Goal: Information Seeking & Learning: Learn about a topic

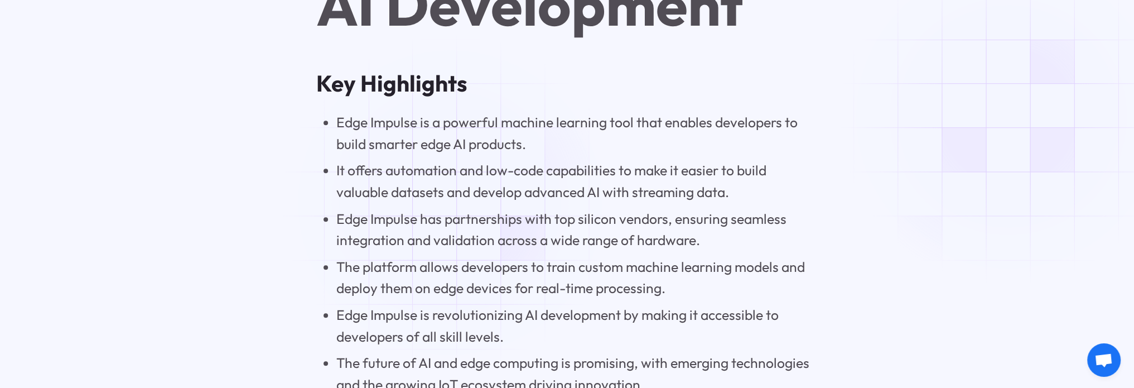
scroll to position [892, 0]
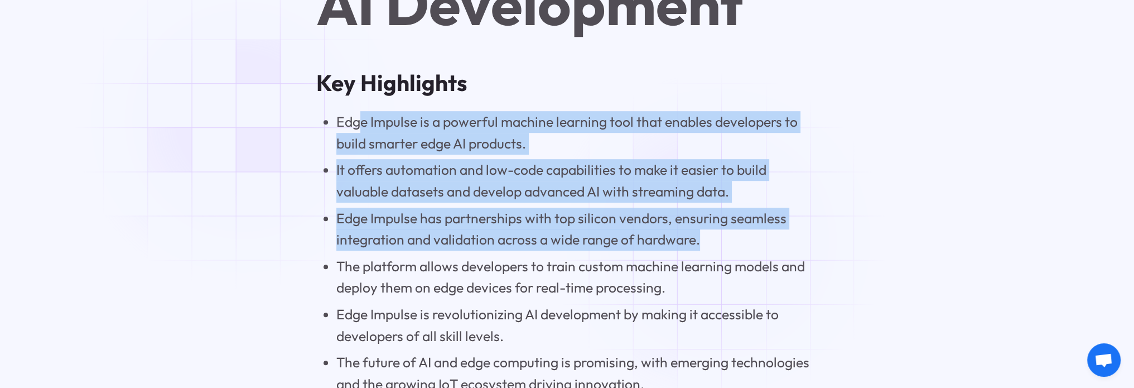
drag, startPoint x: 360, startPoint y: 115, endPoint x: 723, endPoint y: 240, distance: 384.6
click at [723, 240] on ul "Edge Impulse is a powerful machine learning tool that enables developers to bui…" at bounding box center [567, 252] width 502 height 283
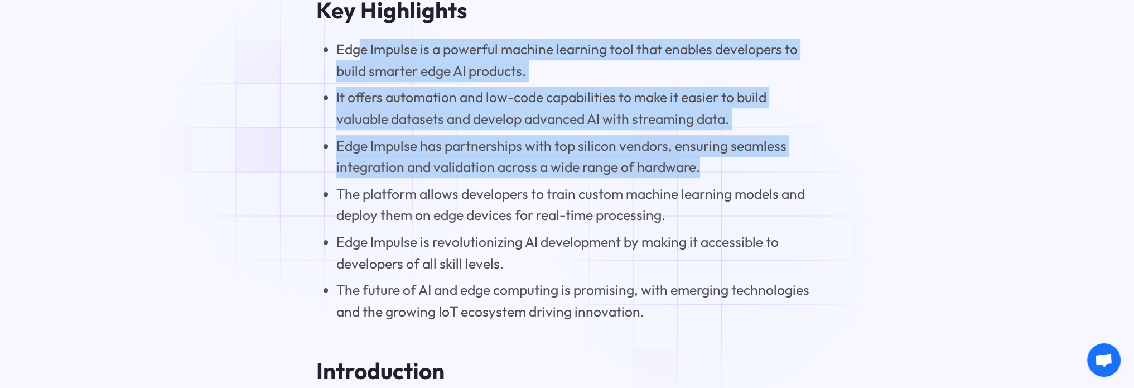
scroll to position [1004, 0]
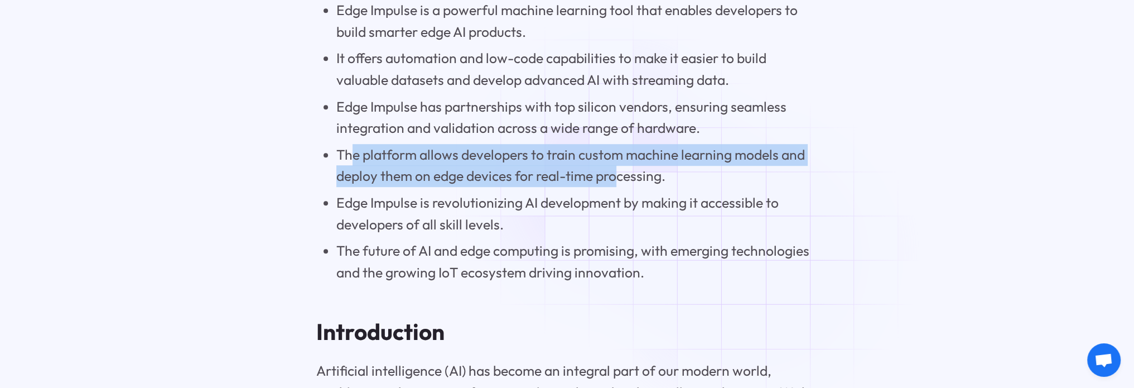
drag, startPoint x: 352, startPoint y: 156, endPoint x: 618, endPoint y: 180, distance: 266.5
click at [618, 180] on li "The platform allows developers to train custom machine learning models and depl…" at bounding box center [577, 165] width 482 height 43
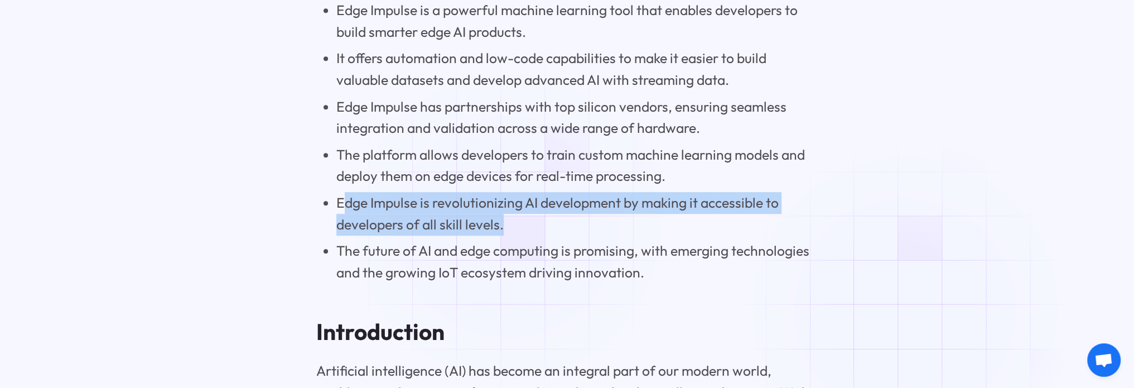
drag, startPoint x: 341, startPoint y: 200, endPoint x: 511, endPoint y: 226, distance: 172.1
click at [511, 226] on li "Edge Impulse is revolutionizing AI development by making it accessible to devel…" at bounding box center [577, 213] width 482 height 43
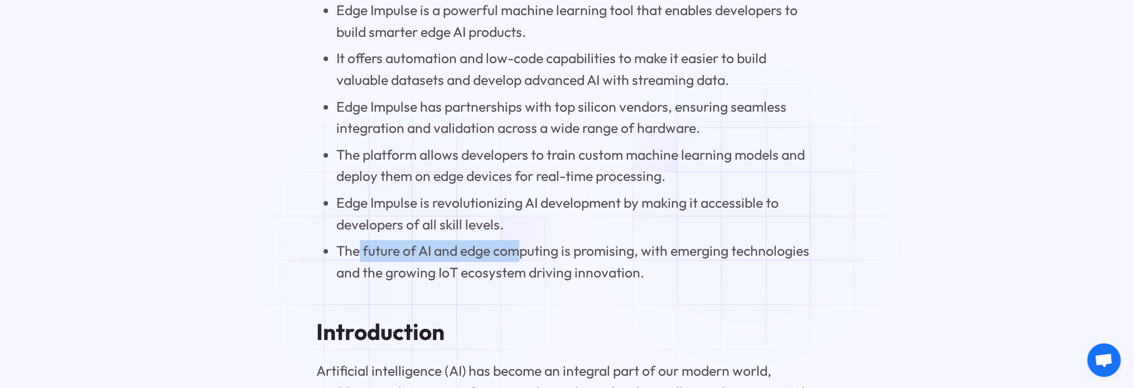
drag, startPoint x: 357, startPoint y: 256, endPoint x: 526, endPoint y: 259, distance: 168.4
click at [522, 259] on li "The future of AI and edge computing is promising, with emerging technologies an…" at bounding box center [577, 261] width 482 height 43
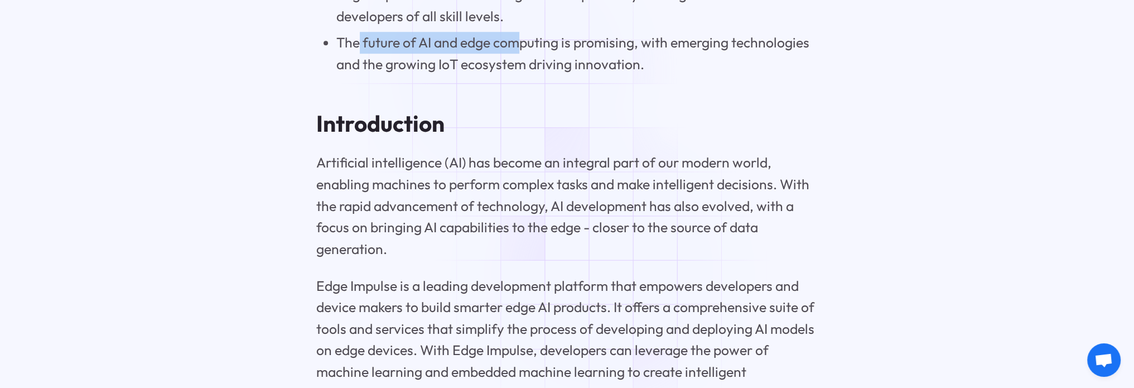
scroll to position [1227, 0]
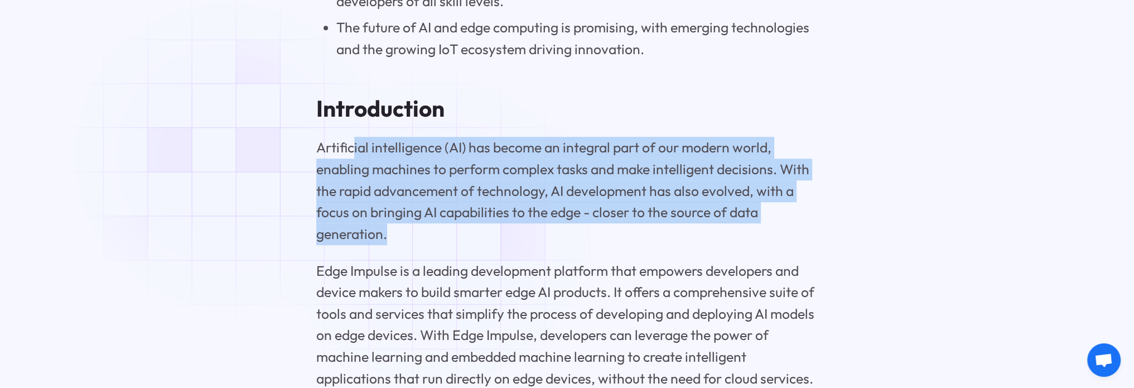
drag, startPoint x: 351, startPoint y: 151, endPoint x: 438, endPoint y: 231, distance: 118.4
click at [438, 231] on p "Artificial intelligence (AI) has become an integral part of our modern world, e…" at bounding box center [567, 191] width 502 height 108
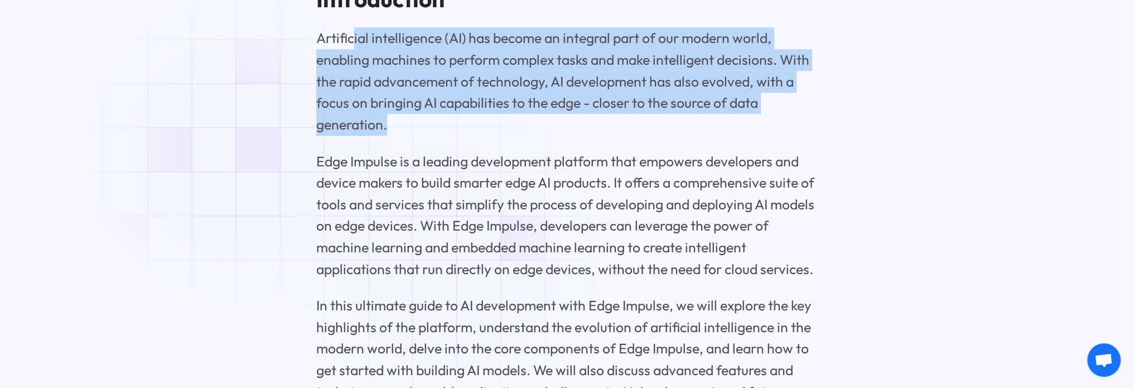
scroll to position [1338, 0]
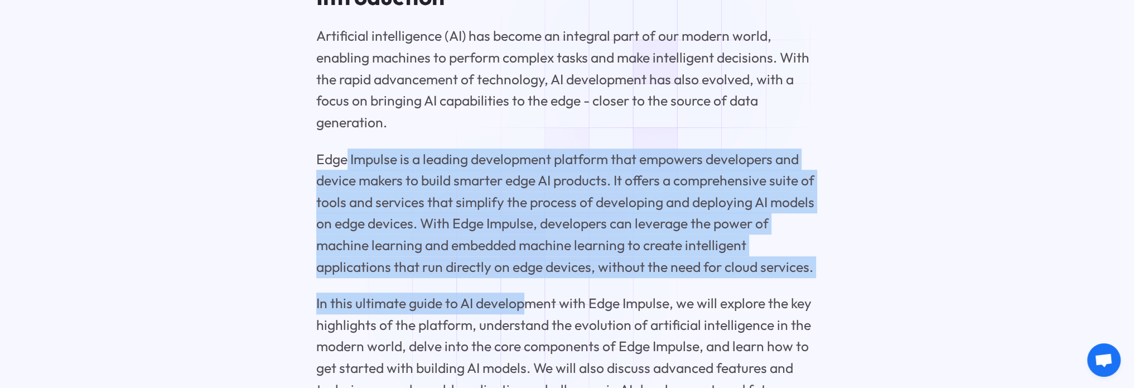
drag, startPoint x: 346, startPoint y: 162, endPoint x: 521, endPoint y: 285, distance: 214.4
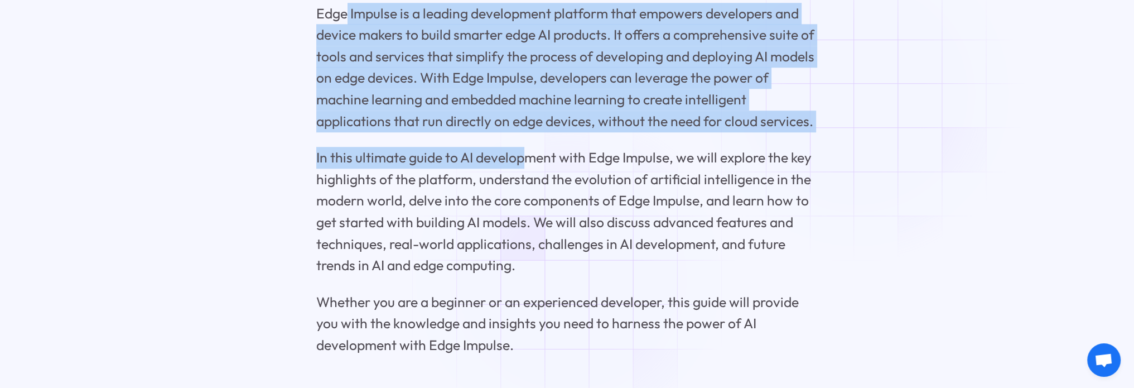
scroll to position [1505, 0]
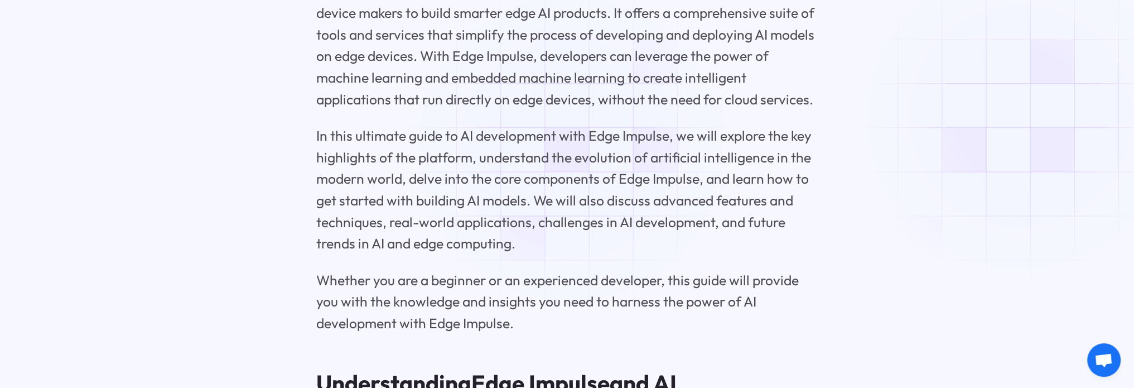
click at [574, 148] on p "In this ultimate guide to AI development with Edge Impulse, we will explore the…" at bounding box center [567, 189] width 502 height 129
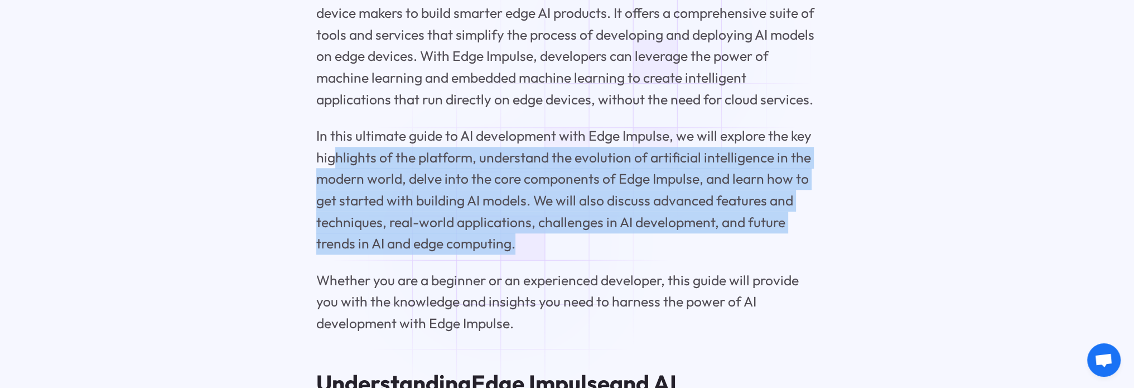
drag, startPoint x: 337, startPoint y: 159, endPoint x: 529, endPoint y: 249, distance: 211.3
click at [524, 247] on p "In this ultimate guide to AI development with Edge Impulse, we will explore the…" at bounding box center [567, 189] width 502 height 129
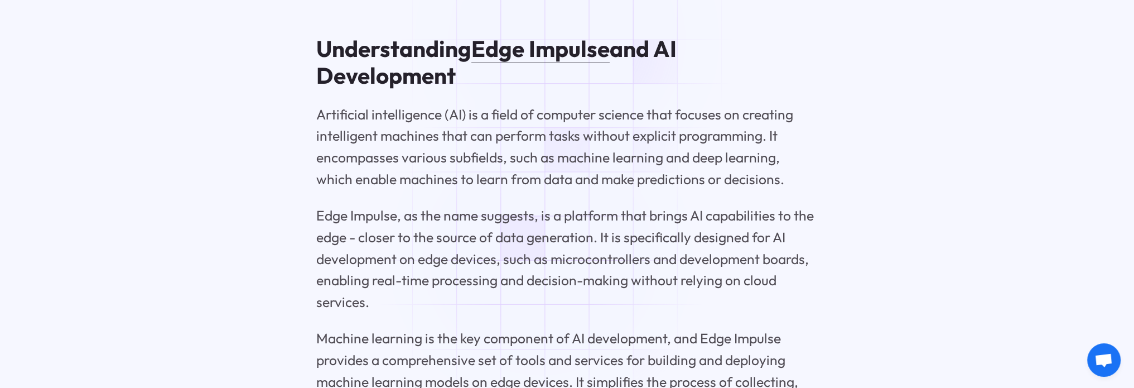
scroll to position [1840, 0]
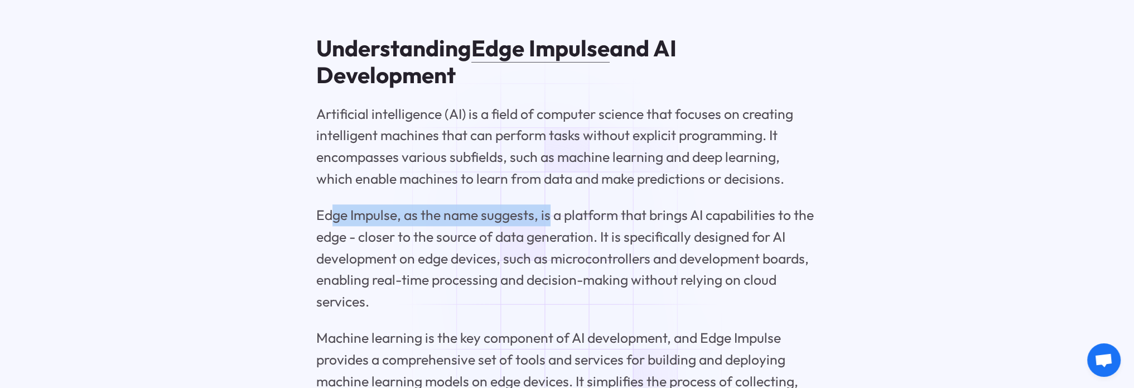
drag, startPoint x: 330, startPoint y: 217, endPoint x: 548, endPoint y: 220, distance: 218.6
click at [548, 220] on p "Edge Impulse, as the name suggests, is a platform that brings AI capabilities t…" at bounding box center [567, 258] width 502 height 108
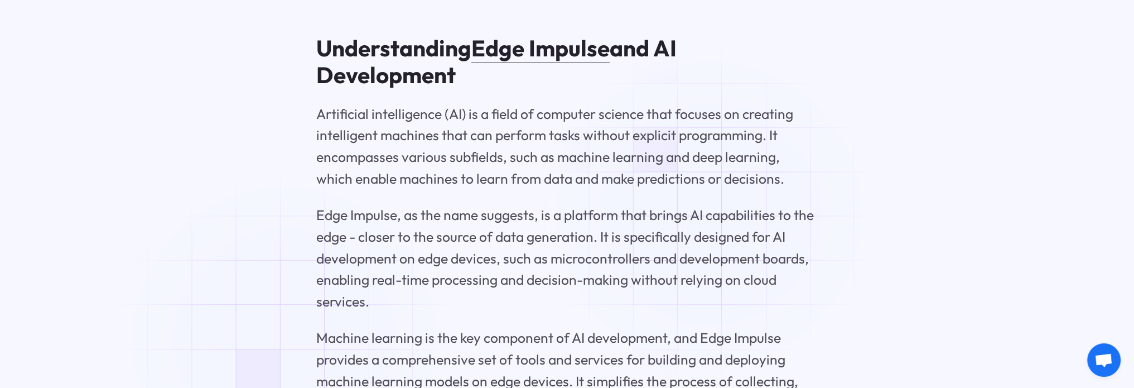
click at [714, 214] on p "Edge Impulse, as the name suggests, is a platform that brings AI capabilities t…" at bounding box center [567, 258] width 502 height 108
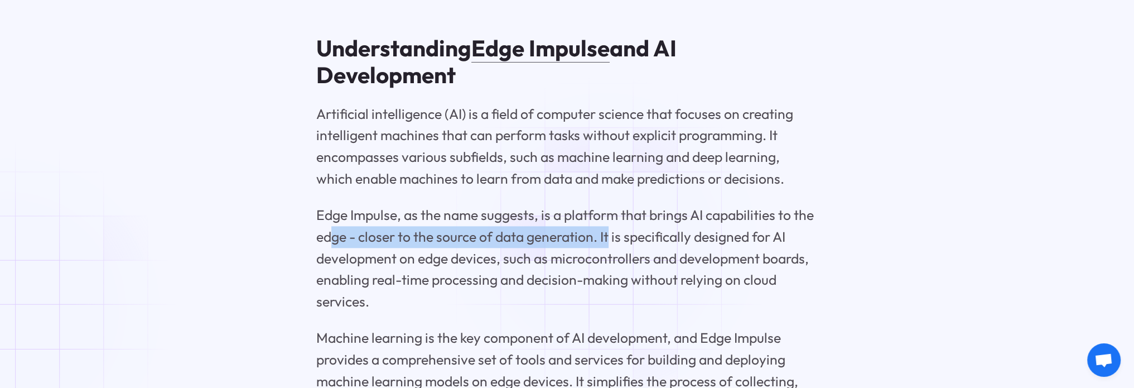
drag, startPoint x: 328, startPoint y: 238, endPoint x: 609, endPoint y: 245, distance: 281.1
click at [609, 245] on p "Edge Impulse, as the name suggests, is a platform that brings AI capabilities t…" at bounding box center [567, 258] width 502 height 108
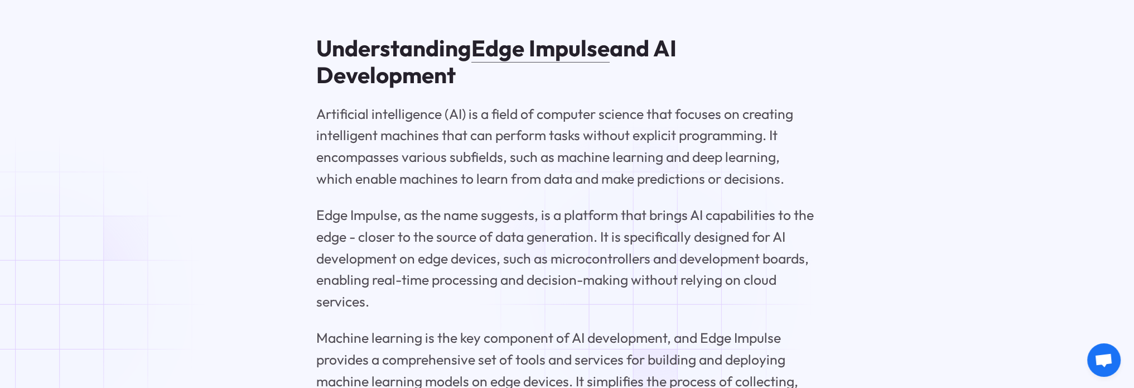
click at [651, 288] on p "Edge Impulse, as the name suggests, is a platform that brings AI capabilities t…" at bounding box center [567, 258] width 502 height 108
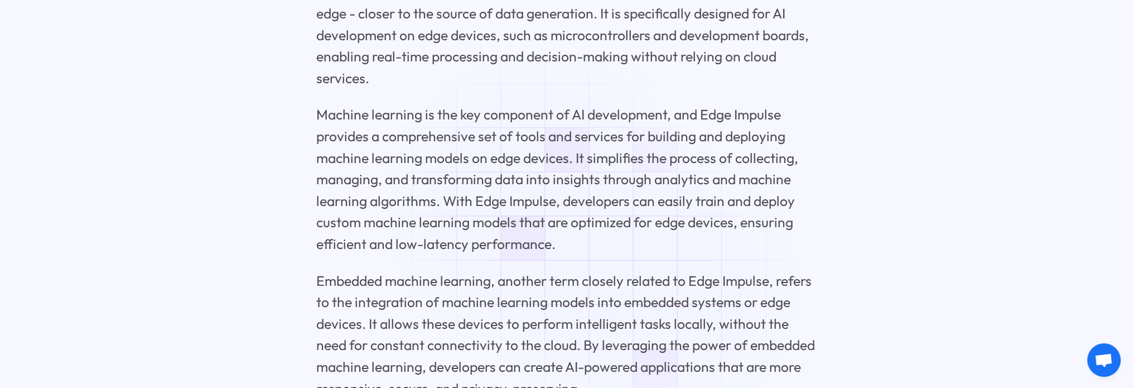
scroll to position [2119, 0]
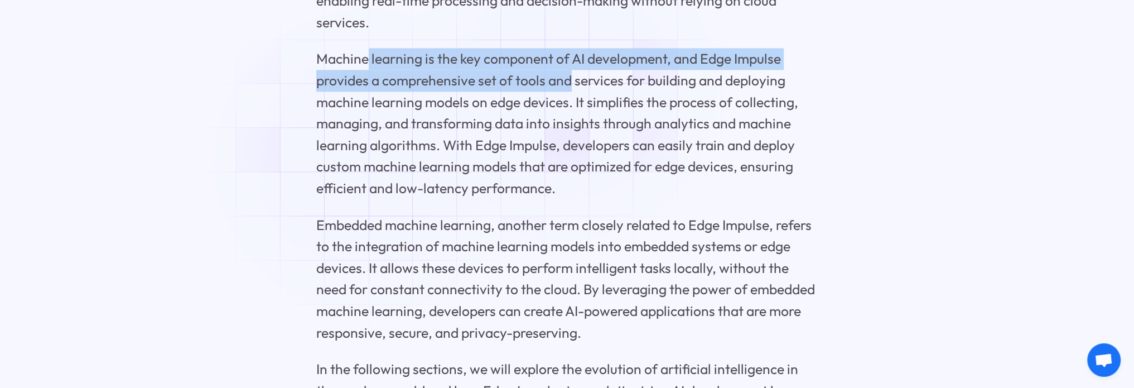
drag, startPoint x: 369, startPoint y: 65, endPoint x: 569, endPoint y: 89, distance: 202.2
click at [569, 89] on p "Machine learning is the key component of AI development, and Edge Impulse provi…" at bounding box center [567, 123] width 502 height 151
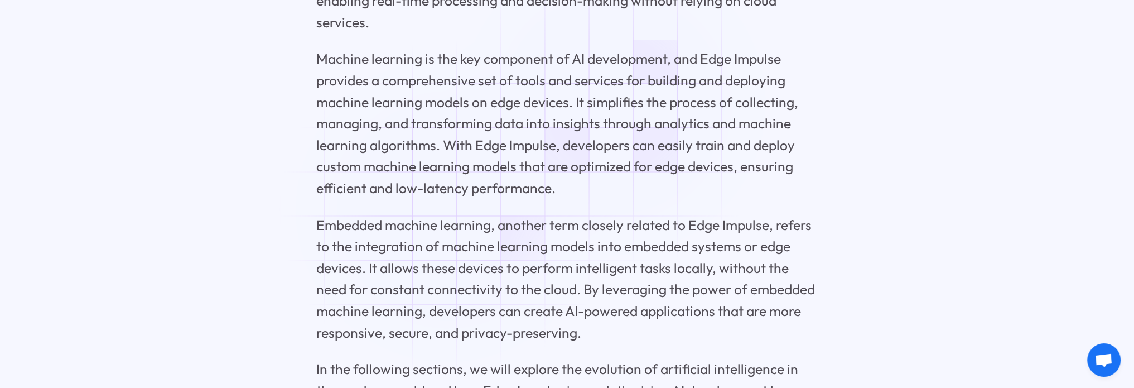
click at [618, 103] on p "Machine learning is the key component of AI development, and Edge Impulse provi…" at bounding box center [567, 123] width 502 height 151
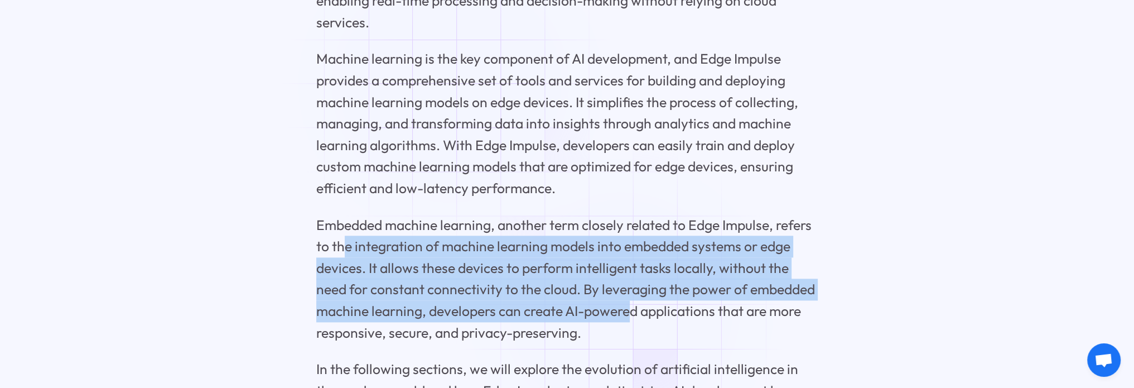
drag, startPoint x: 340, startPoint y: 255, endPoint x: 630, endPoint y: 313, distance: 295.8
click at [630, 313] on p "Embedded machine learning, another term closely related to Edge Impulse, refers…" at bounding box center [567, 278] width 502 height 129
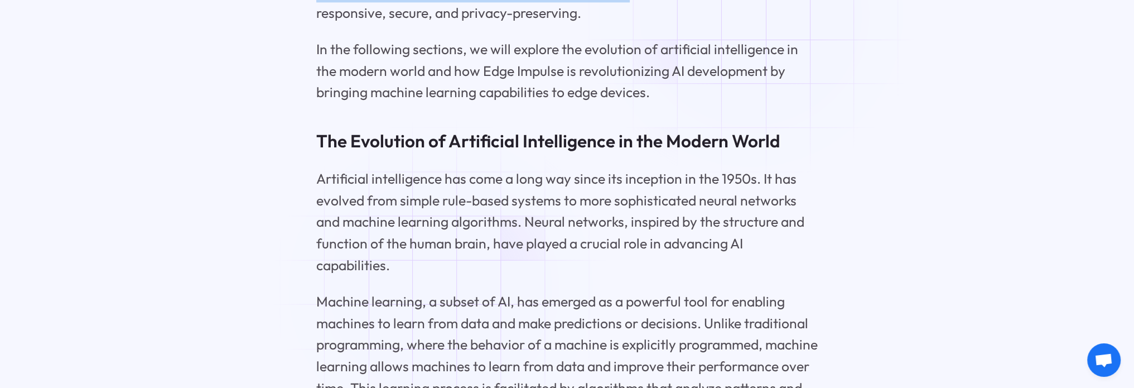
scroll to position [2453, 0]
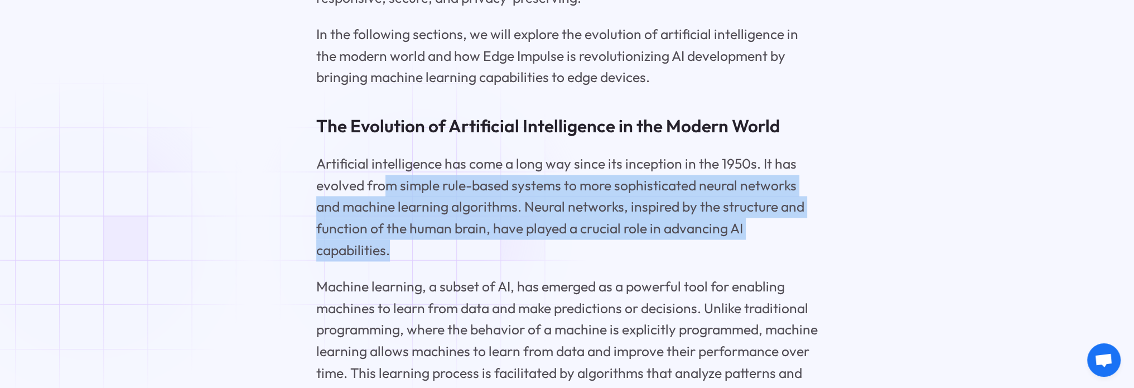
drag, startPoint x: 386, startPoint y: 191, endPoint x: 516, endPoint y: 281, distance: 158.4
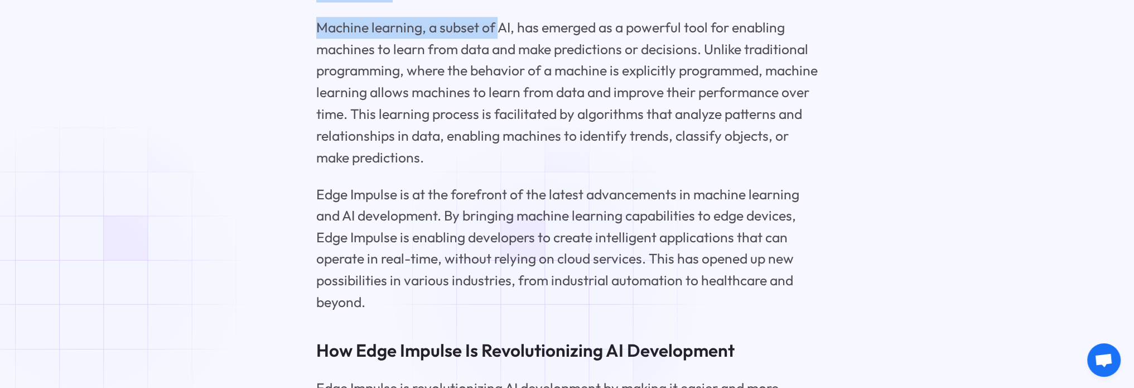
scroll to position [2788, 0]
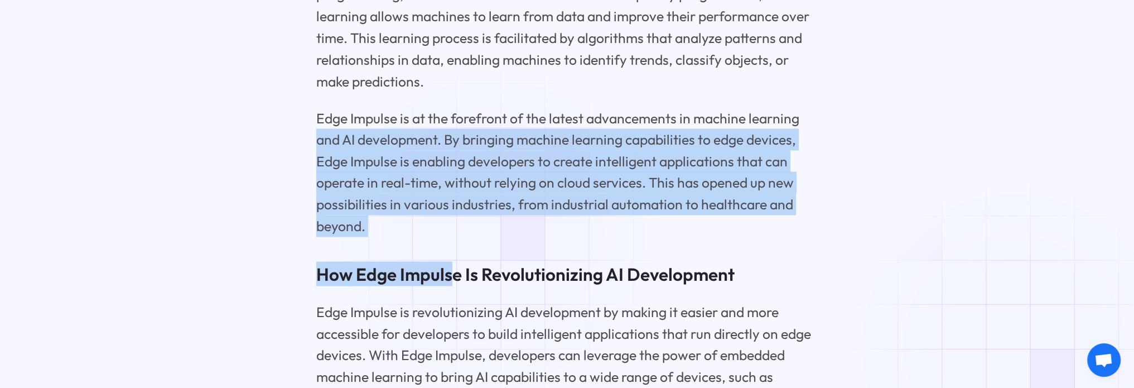
drag, startPoint x: 316, startPoint y: 142, endPoint x: 450, endPoint y: 247, distance: 170.4
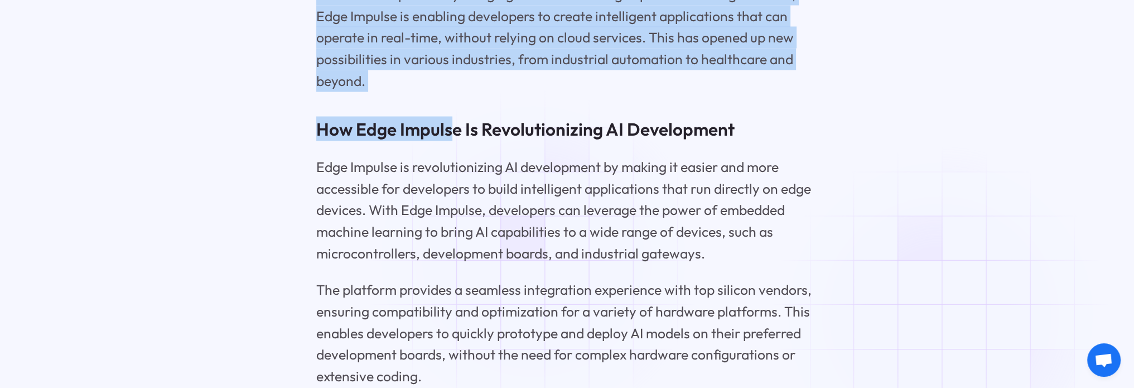
scroll to position [2955, 0]
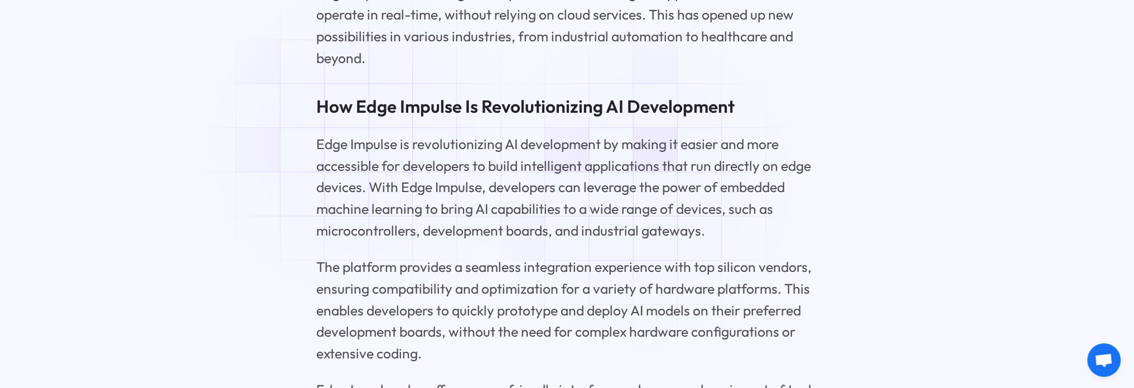
click at [368, 142] on p "Edge Impulse is revolutionizing AI development by making it easier and more acc…" at bounding box center [567, 187] width 502 height 108
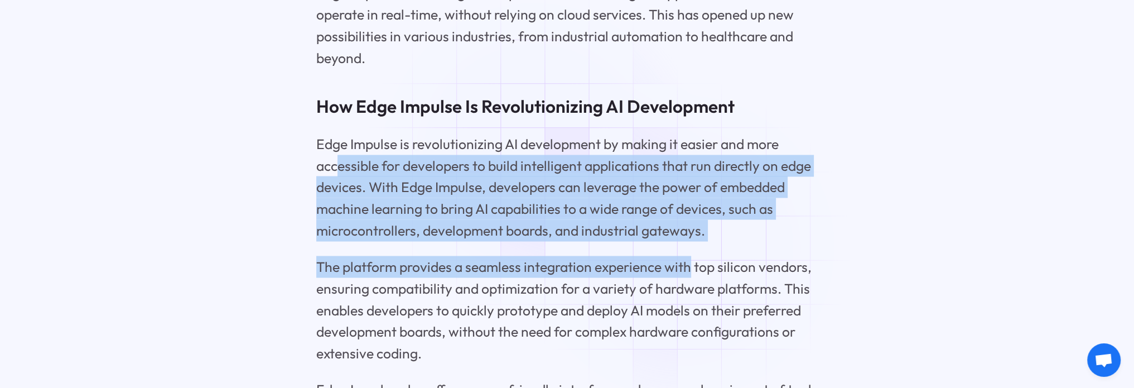
drag, startPoint x: 337, startPoint y: 176, endPoint x: 687, endPoint y: 247, distance: 356.8
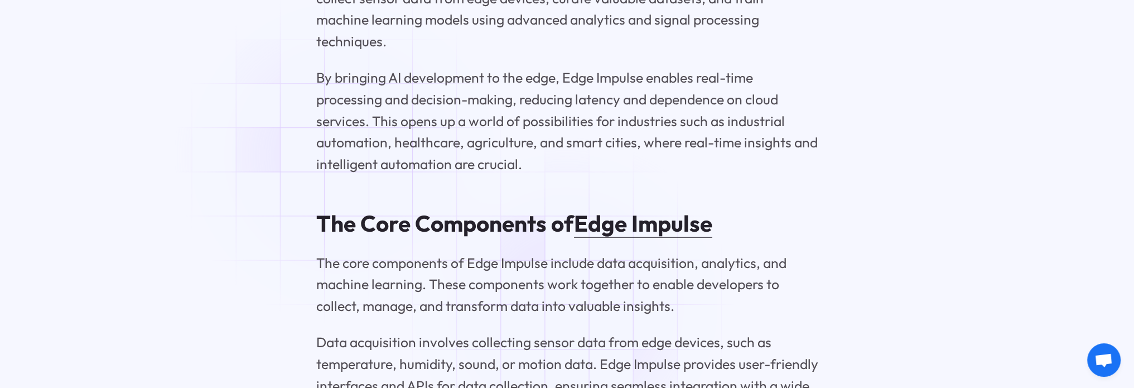
scroll to position [3513, 0]
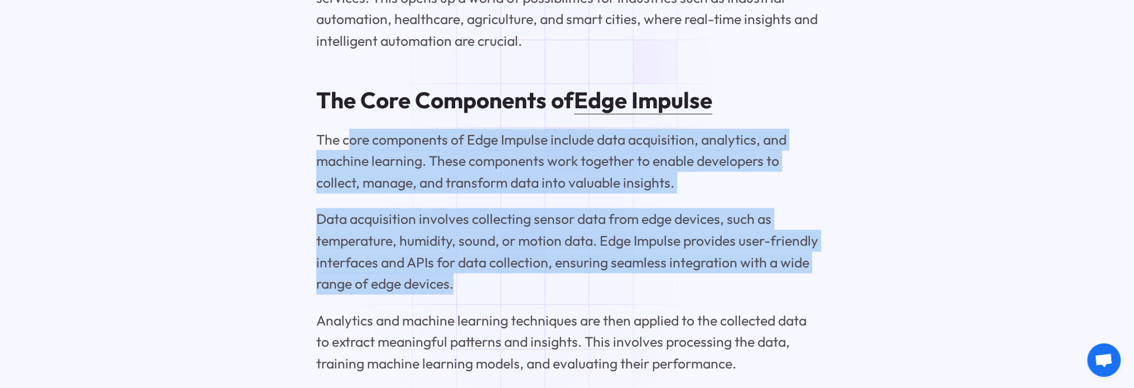
drag, startPoint x: 348, startPoint y: 140, endPoint x: 539, endPoint y: 285, distance: 240.3
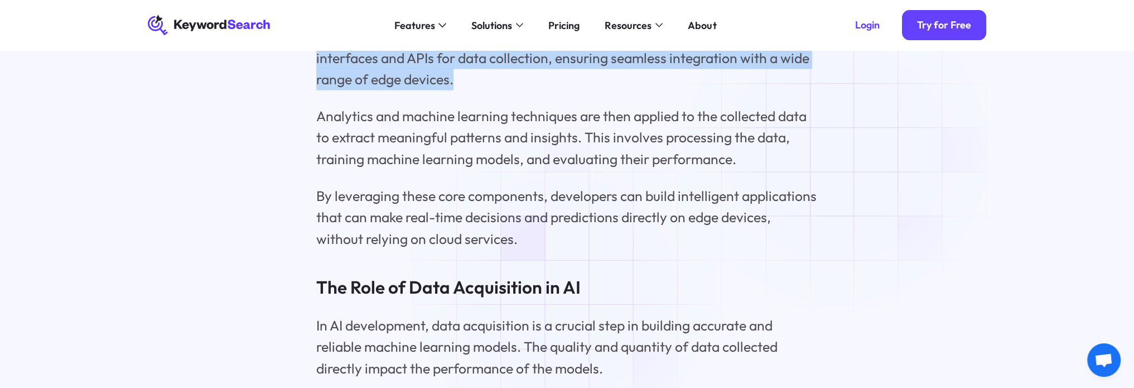
scroll to position [3680, 0]
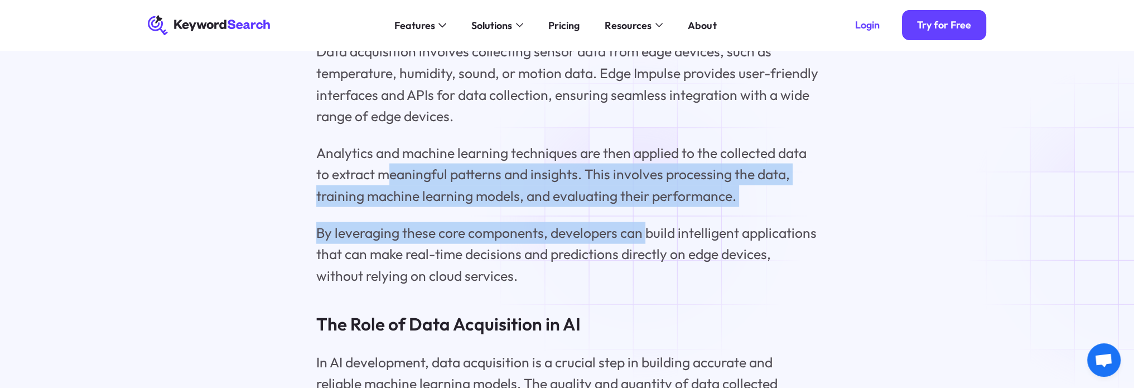
drag, startPoint x: 393, startPoint y: 167, endPoint x: 645, endPoint y: 219, distance: 257.3
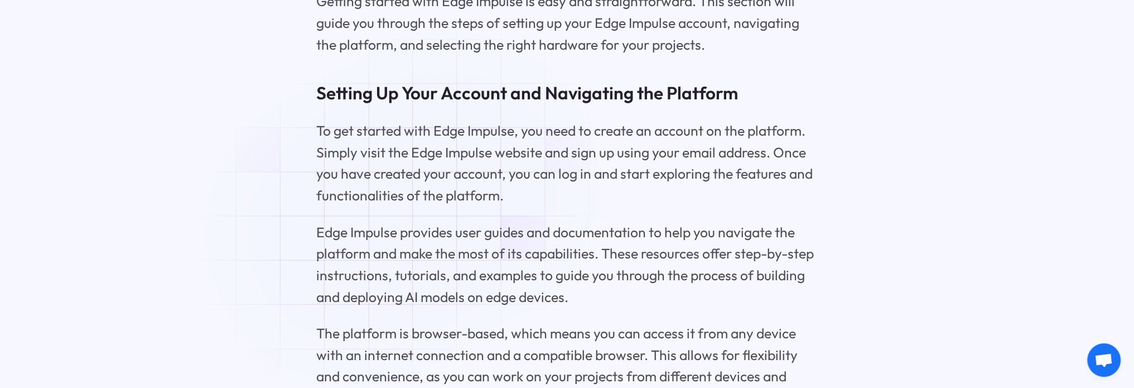
scroll to position [5018, 0]
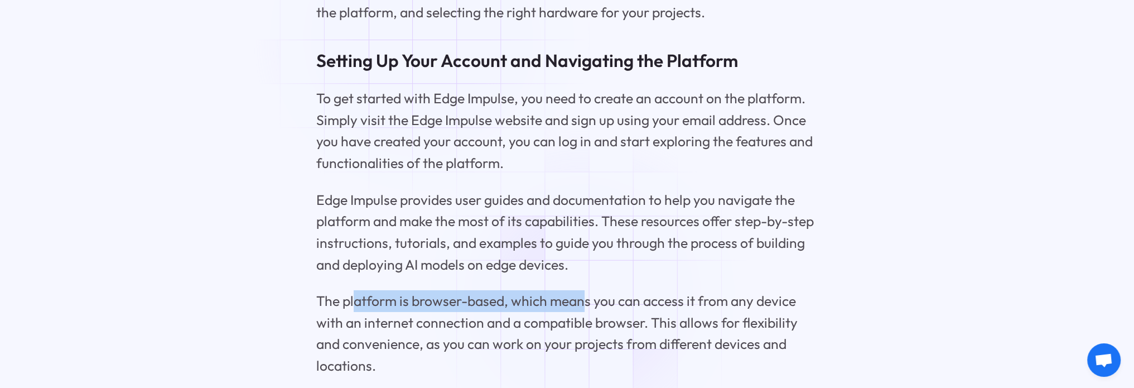
drag, startPoint x: 356, startPoint y: 298, endPoint x: 587, endPoint y: 294, distance: 230.3
click at [587, 294] on p "The platform is browser-based, which means you can access it from any device wi…" at bounding box center [567, 333] width 502 height 86
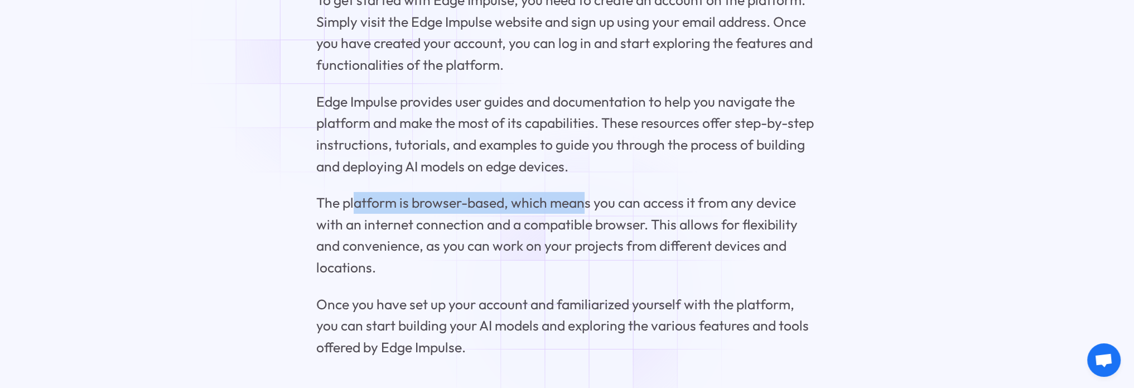
scroll to position [5130, 0]
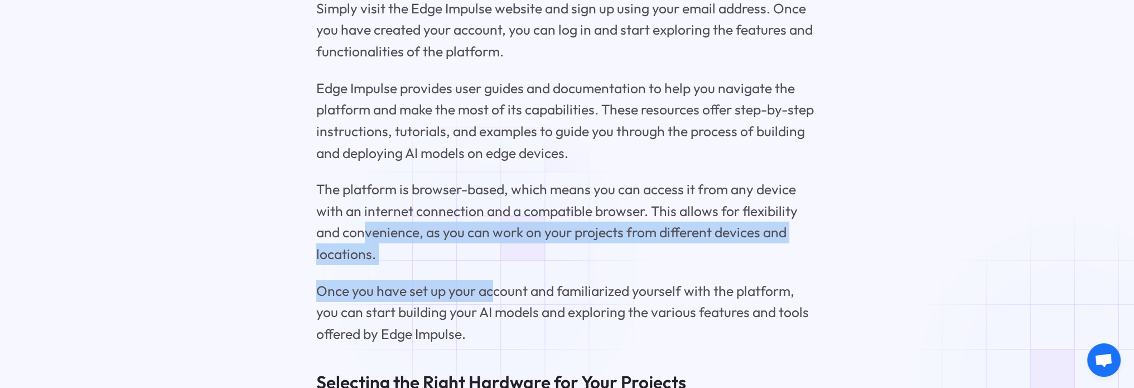
drag, startPoint x: 362, startPoint y: 230, endPoint x: 497, endPoint y: 278, distance: 142.9
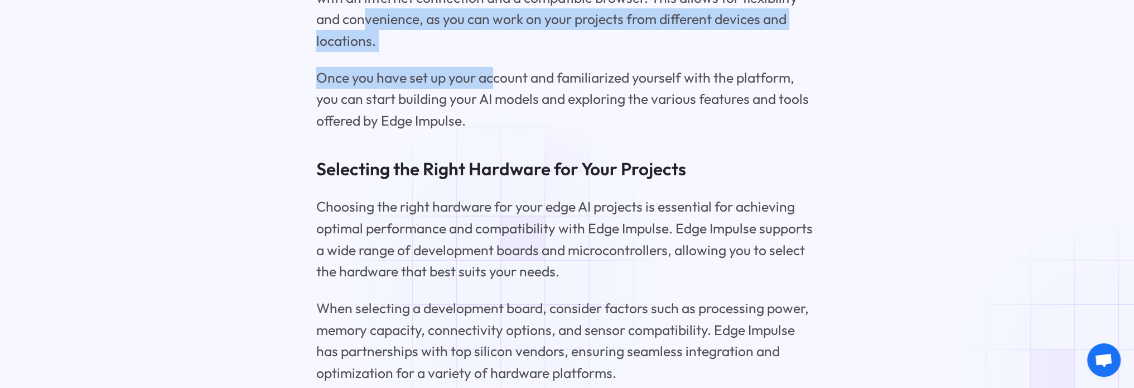
scroll to position [5353, 0]
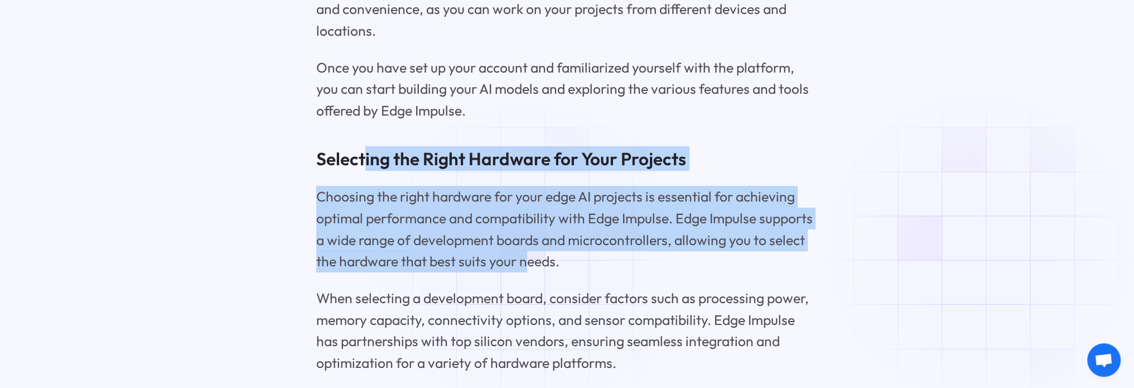
drag, startPoint x: 364, startPoint y: 159, endPoint x: 533, endPoint y: 258, distance: 195.7
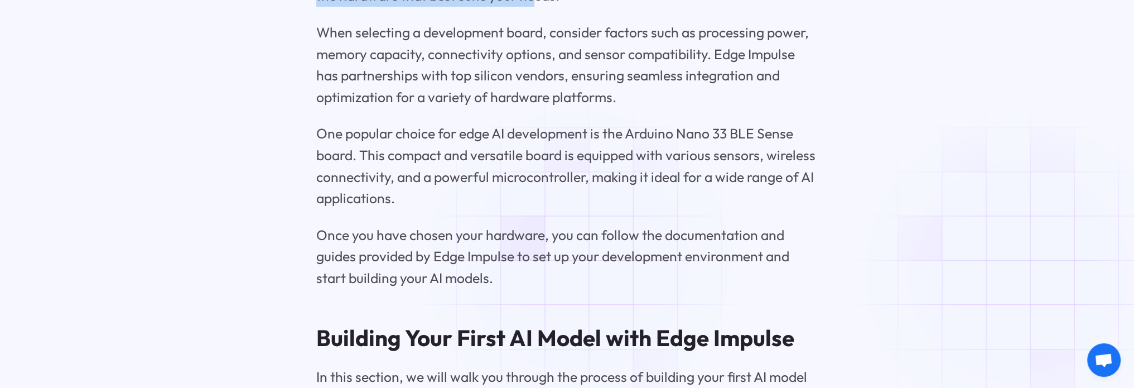
scroll to position [5632, 0]
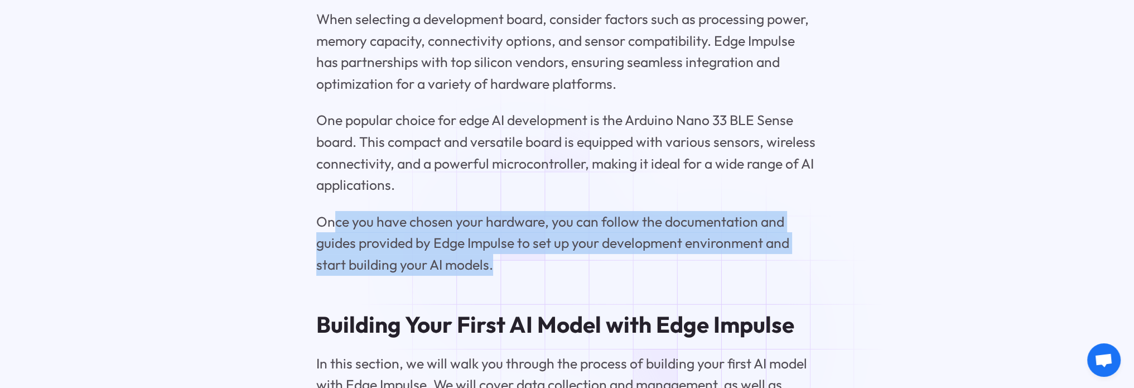
drag, startPoint x: 337, startPoint y: 218, endPoint x: 525, endPoint y: 254, distance: 191.8
click at [525, 254] on p "Once you have chosen your hardware, you can follow the documentation and guides…" at bounding box center [567, 243] width 502 height 65
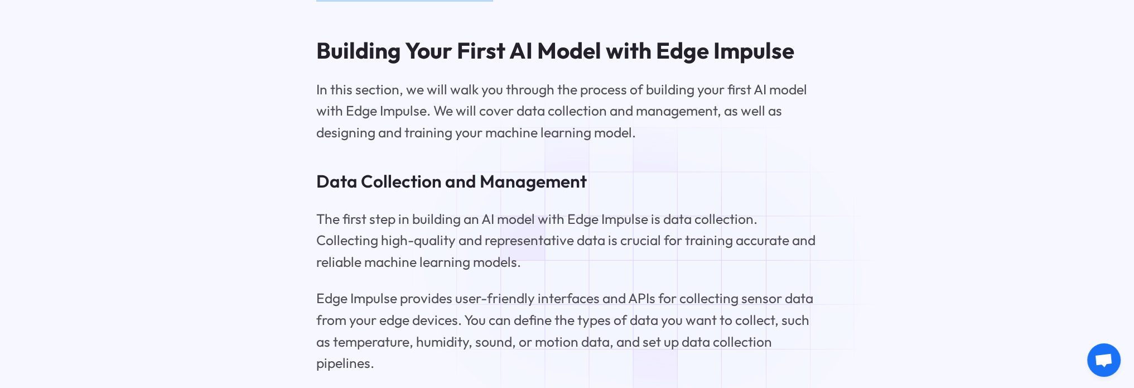
scroll to position [5910, 0]
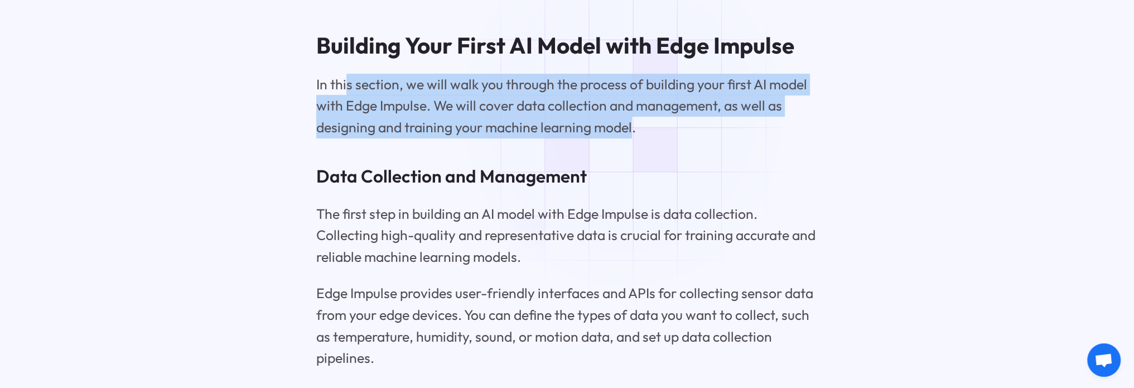
drag, startPoint x: 345, startPoint y: 78, endPoint x: 630, endPoint y: 134, distance: 289.8
click at [630, 134] on p "In this section, we will walk you through the process of building your first AI…" at bounding box center [567, 106] width 502 height 65
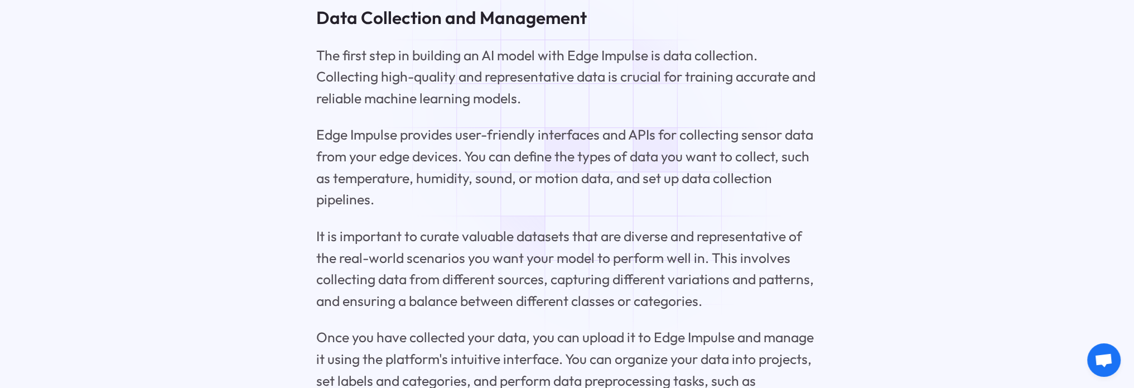
scroll to position [6078, 0]
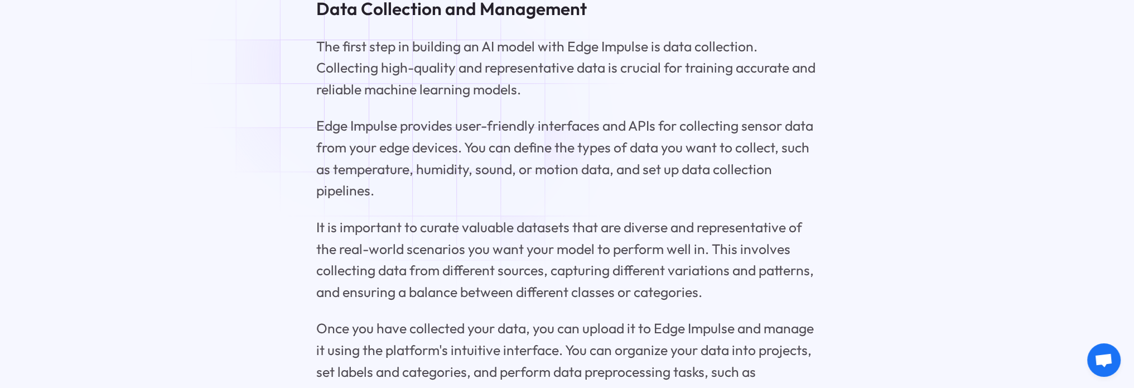
click at [361, 64] on p "The first step in building an AI model with Edge Impulse is data collection. Co…" at bounding box center [567, 68] width 502 height 65
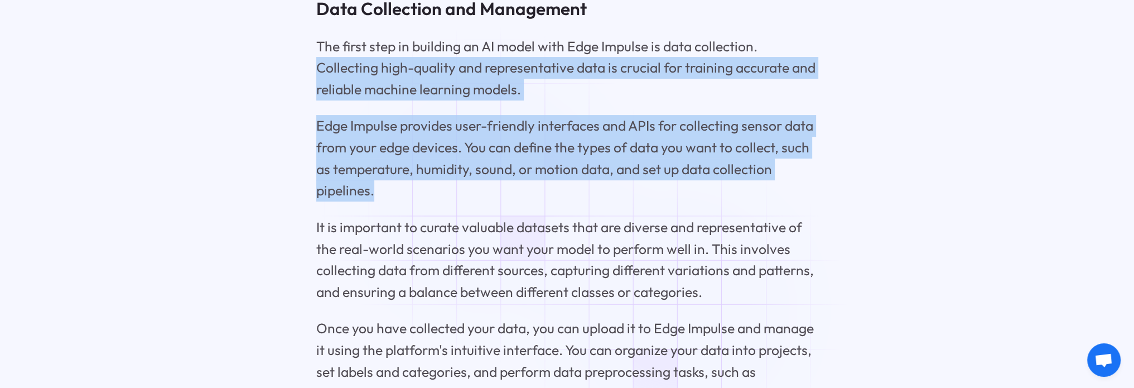
drag, startPoint x: 317, startPoint y: 71, endPoint x: 492, endPoint y: 195, distance: 214.9
click at [492, 195] on div "Edge Impulse: Your Ultimate Guide to AI Development Key Highlights Edge Impulse…" at bounding box center [567, 258] width 878 height 11176
click at [439, 198] on p "Edge Impulse provides user-friendly interfaces and APIs for collecting sensor d…" at bounding box center [567, 158] width 502 height 86
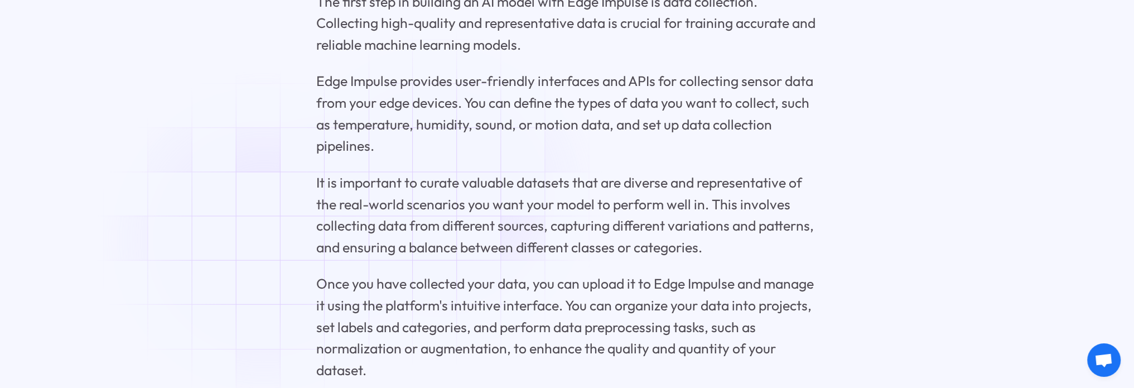
scroll to position [6189, 0]
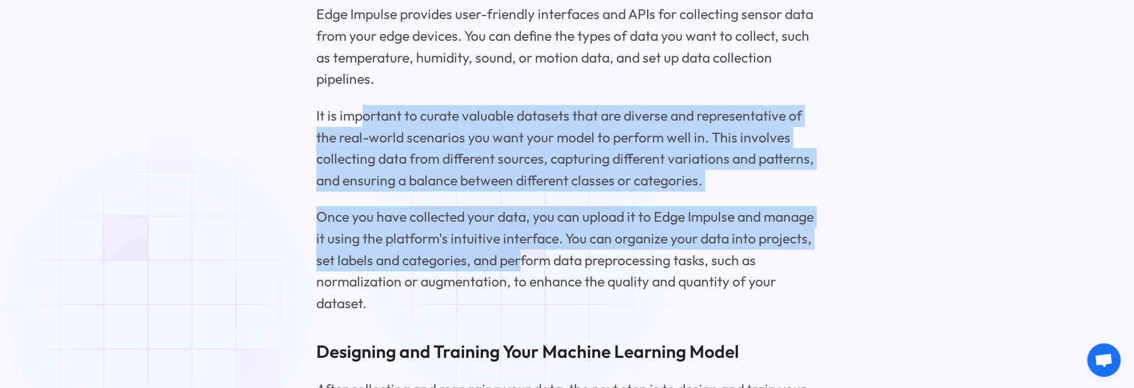
drag, startPoint x: 362, startPoint y: 112, endPoint x: 522, endPoint y: 258, distance: 217.1
click at [521, 258] on div "Edge Impulse: Your Ultimate Guide to AI Development Key Highlights Edge Impulse…" at bounding box center [567, 120] width 502 height 11122
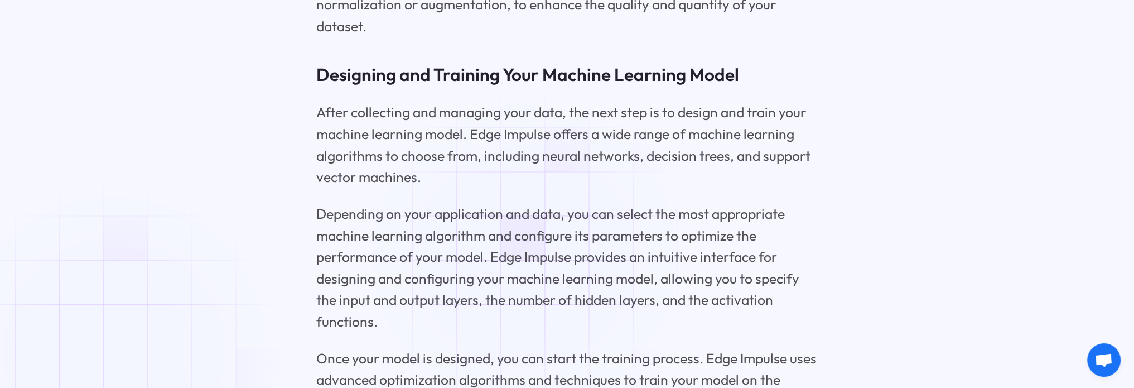
scroll to position [6468, 0]
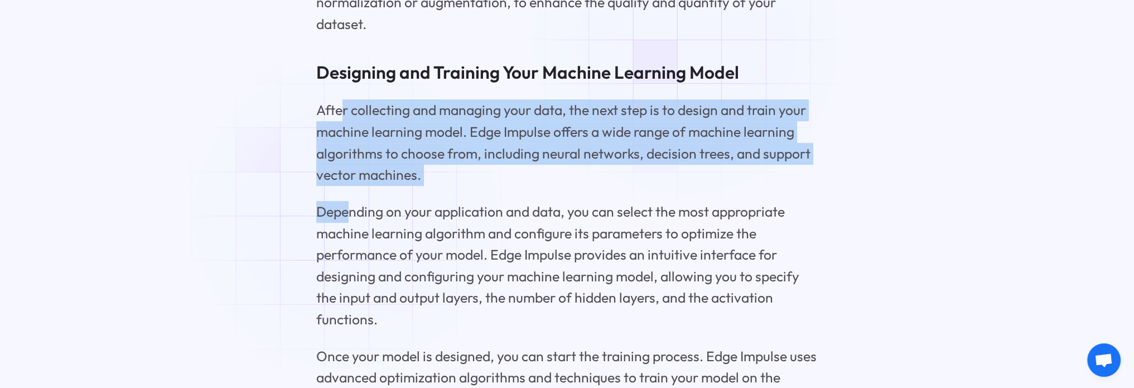
drag, startPoint x: 339, startPoint y: 109, endPoint x: 346, endPoint y: 216, distance: 107.9
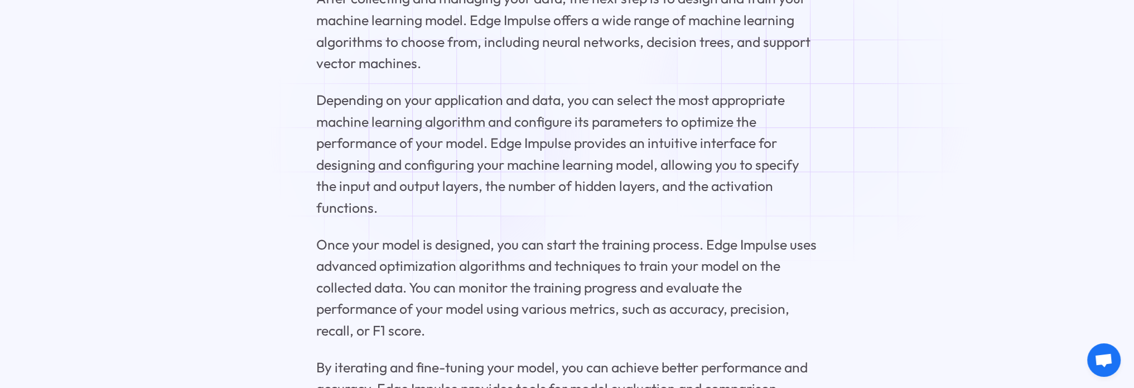
click at [440, 138] on p "Depending on your application and data, you can select the most appropriate mac…" at bounding box center [567, 153] width 502 height 129
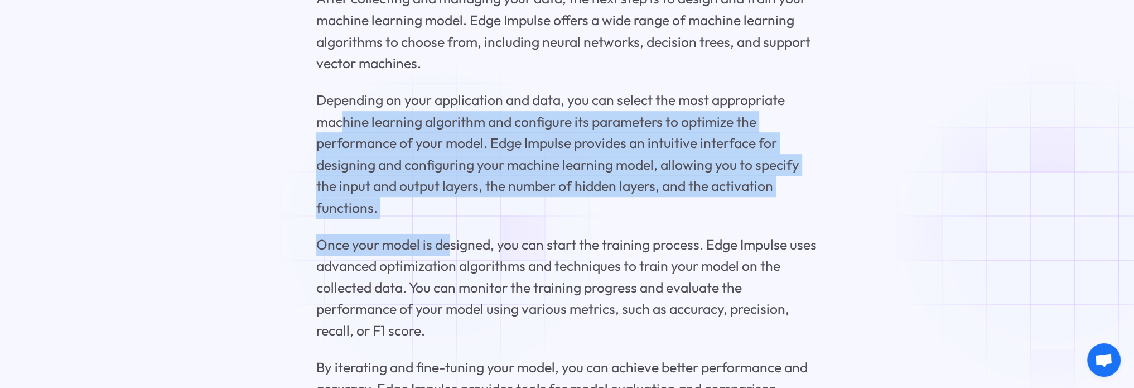
drag, startPoint x: 344, startPoint y: 114, endPoint x: 451, endPoint y: 232, distance: 158.7
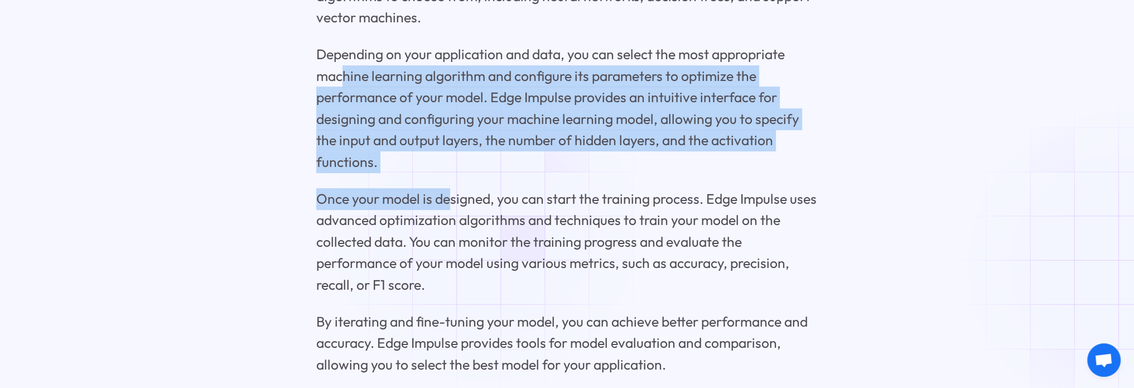
scroll to position [6747, 0]
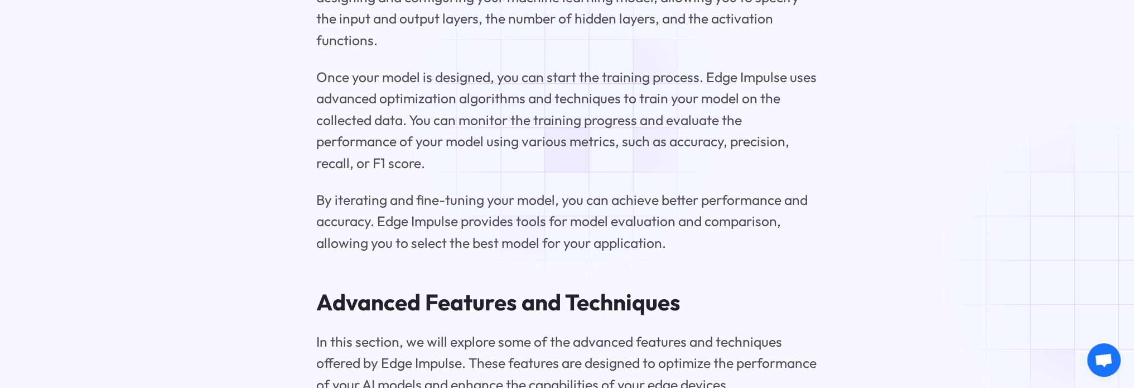
click at [573, 115] on p "Once your model is designed, you can start the training process. Edge Impulse u…" at bounding box center [567, 120] width 502 height 108
drag, startPoint x: 332, startPoint y: 138, endPoint x: 443, endPoint y: 150, distance: 111.0
click at [436, 149] on p "Once your model is designed, you can start the training process. Edge Impulse u…" at bounding box center [567, 120] width 502 height 108
click at [500, 156] on p "Once your model is designed, you can start the training process. Edge Impulse u…" at bounding box center [567, 120] width 502 height 108
drag, startPoint x: 341, startPoint y: 162, endPoint x: 422, endPoint y: 179, distance: 83.2
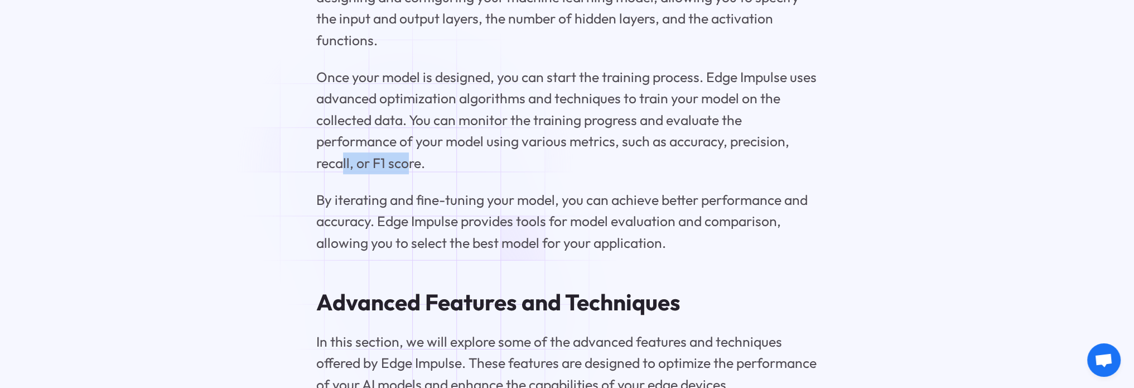
click at [412, 171] on p "Once your model is designed, you can start the training process. Edge Impulse u…" at bounding box center [567, 120] width 502 height 108
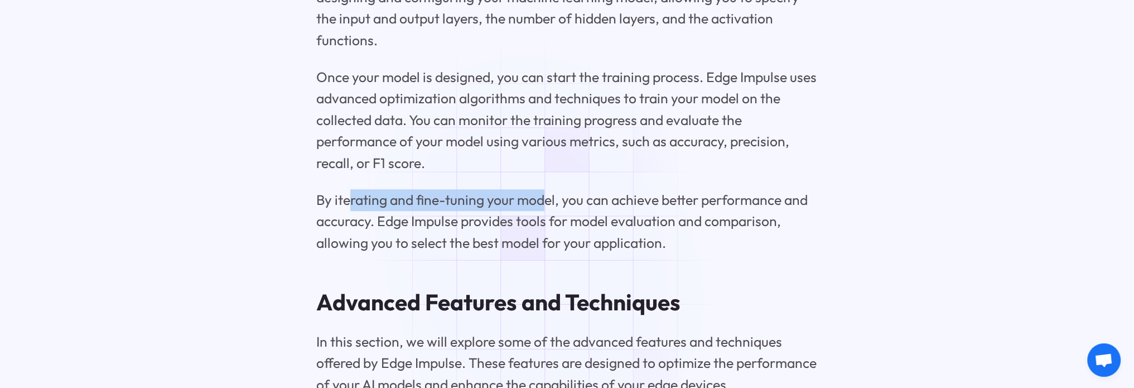
drag, startPoint x: 349, startPoint y: 198, endPoint x: 545, endPoint y: 206, distance: 195.9
click at [545, 206] on p "By iterating and fine-tuning your model, you can achieve better performance and…" at bounding box center [567, 221] width 502 height 65
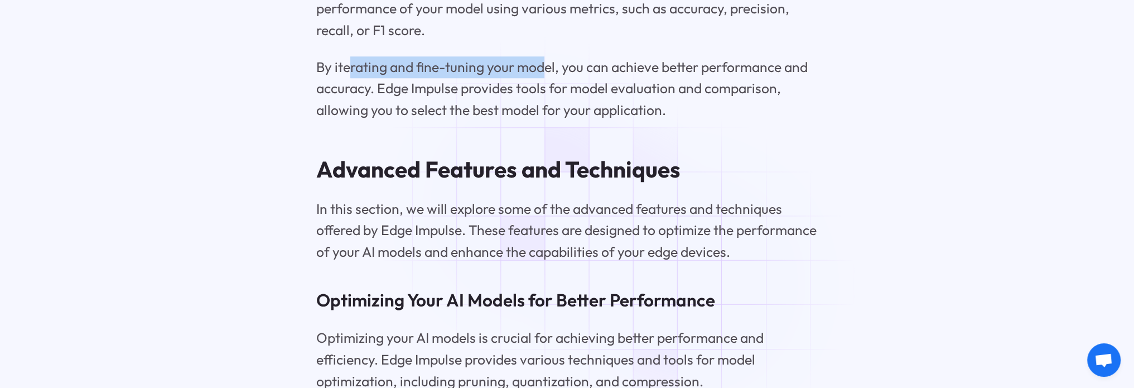
scroll to position [6914, 0]
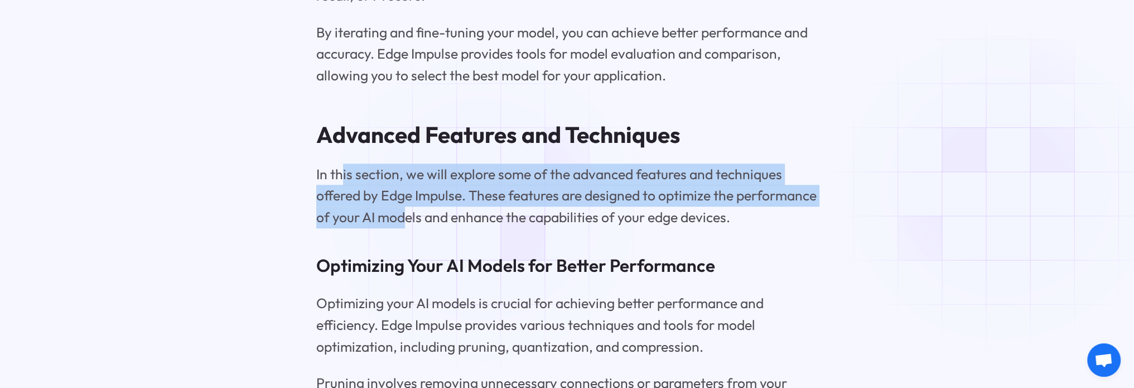
drag, startPoint x: 341, startPoint y: 176, endPoint x: 486, endPoint y: 209, distance: 148.7
click at [486, 209] on p "In this section, we will explore some of the advanced features and techniques o…" at bounding box center [567, 195] width 502 height 65
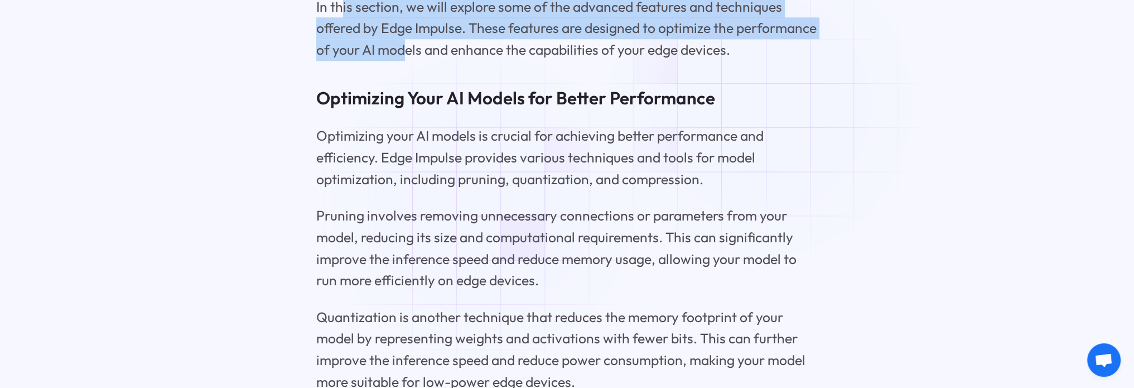
scroll to position [7137, 0]
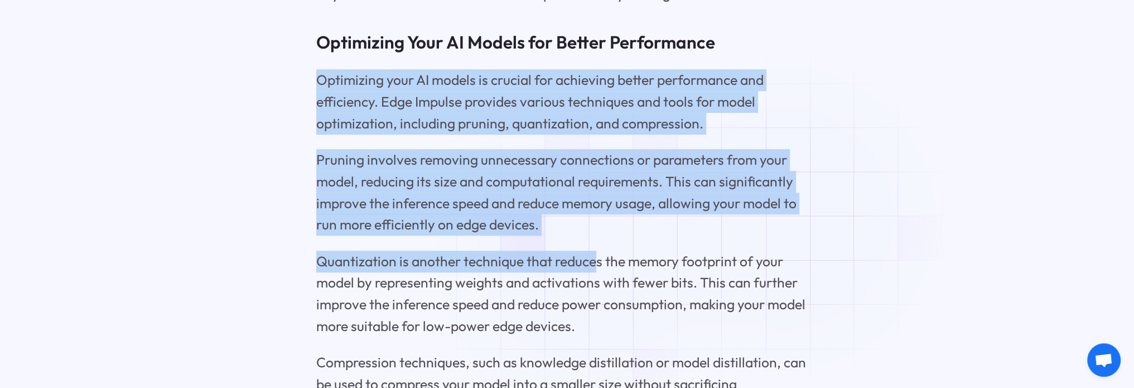
drag, startPoint x: 316, startPoint y: 73, endPoint x: 596, endPoint y: 260, distance: 336.5
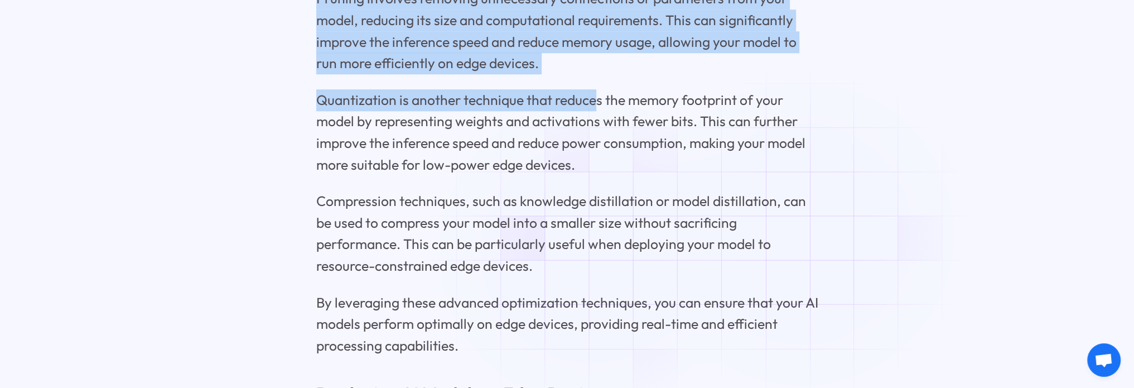
scroll to position [7304, 0]
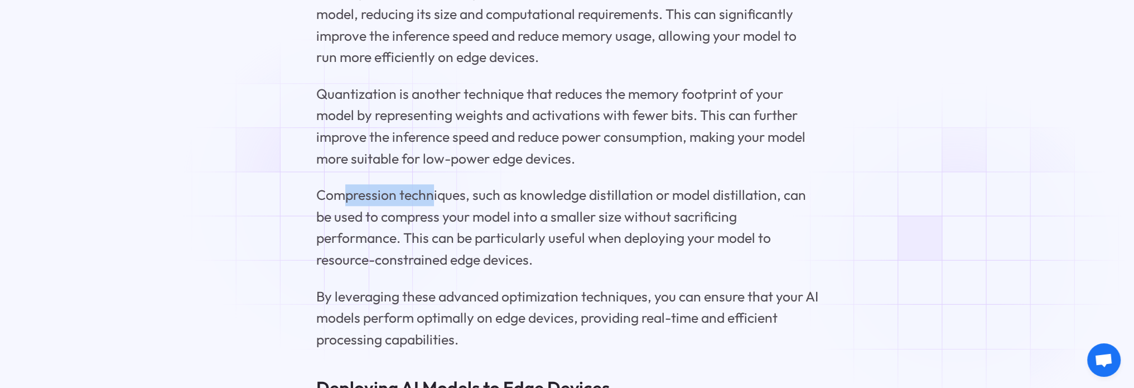
drag, startPoint x: 339, startPoint y: 197, endPoint x: 494, endPoint y: 211, distance: 155.6
click at [455, 202] on p "Compression techniques, such as knowledge distillation or model distillation, c…" at bounding box center [567, 227] width 502 height 86
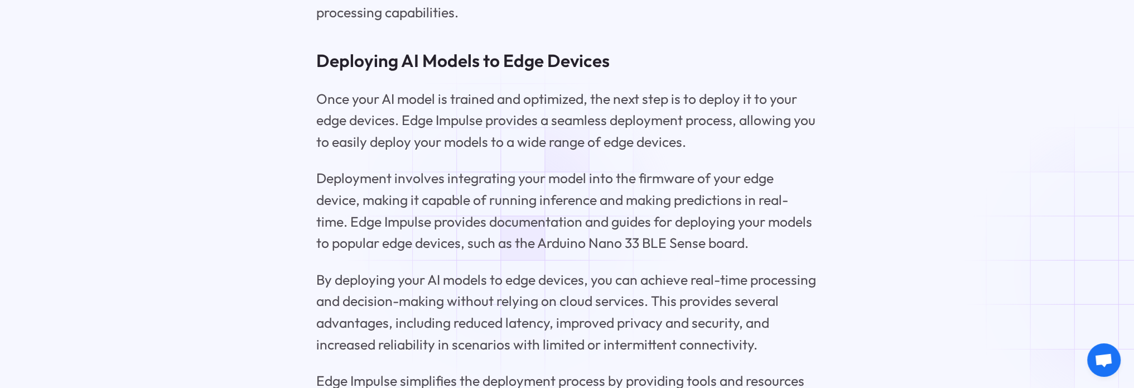
scroll to position [7639, 0]
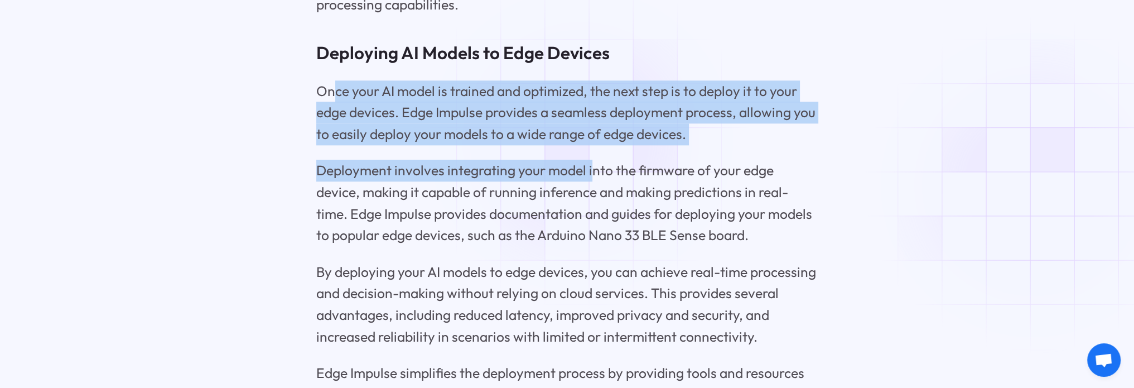
drag, startPoint x: 334, startPoint y: 86, endPoint x: 593, endPoint y: 159, distance: 269.5
click at [550, 140] on p "Once your AI model is trained and optimized, the next step is to deploy it to y…" at bounding box center [567, 112] width 502 height 65
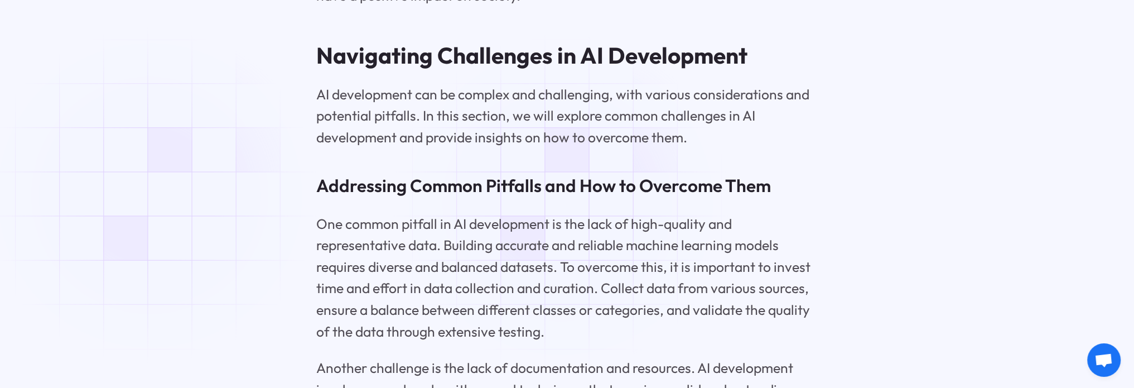
scroll to position [9144, 0]
